Goal: Check status: Check status

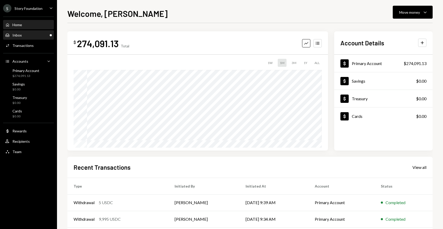
click at [37, 37] on div "Inbox Inbox" at bounding box center [28, 35] width 47 height 5
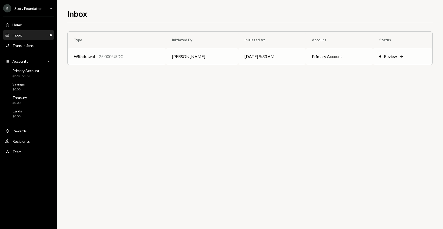
click at [161, 61] on td "Withdrawal 25,000 USDC" at bounding box center [117, 56] width 98 height 17
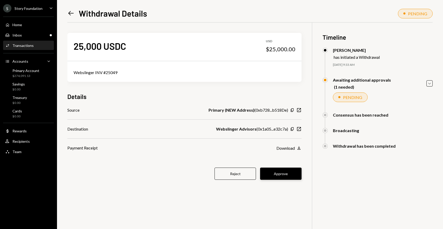
click at [280, 173] on button "Approve" at bounding box center [280, 174] width 41 height 12
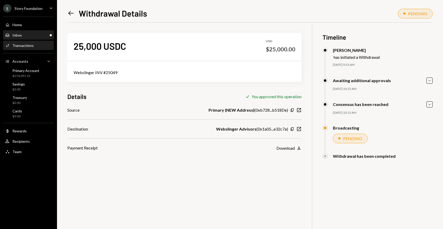
click at [26, 31] on div "Inbox Inbox" at bounding box center [28, 35] width 47 height 9
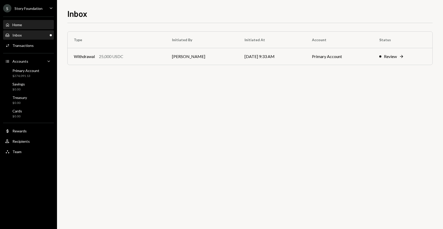
click at [26, 29] on div "Home Home" at bounding box center [28, 24] width 47 height 9
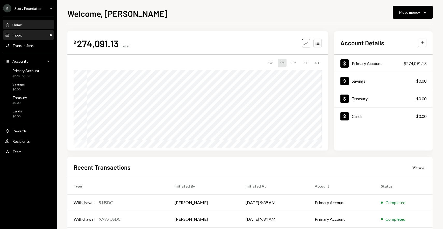
click at [39, 36] on div "Inbox Inbox" at bounding box center [28, 35] width 47 height 5
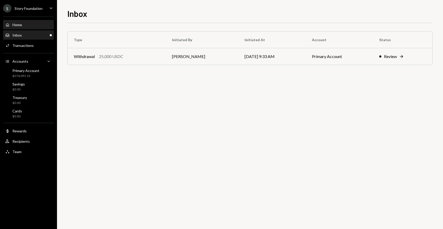
click at [38, 27] on div "Home Home" at bounding box center [28, 24] width 47 height 9
